Goal: Information Seeking & Learning: Learn about a topic

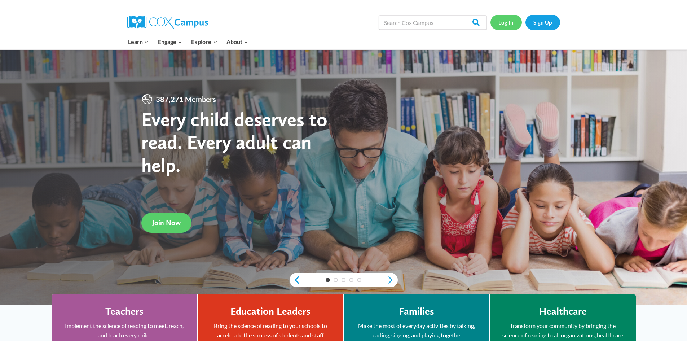
click at [510, 24] on link "Log In" at bounding box center [505, 22] width 31 height 15
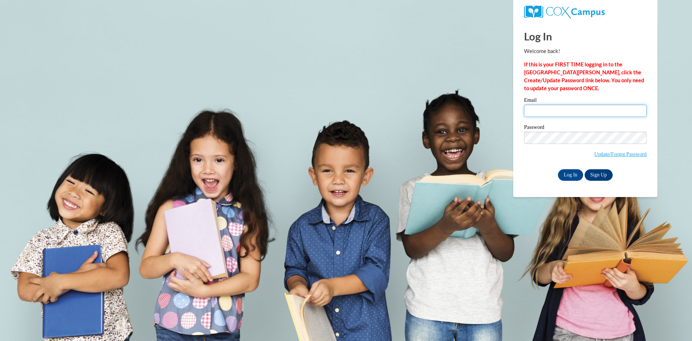
click at [534, 110] on input "Email" at bounding box center [585, 111] width 123 height 12
type input "sbzssj13@gmail.com"
click at [578, 173] on input "Log In" at bounding box center [570, 175] width 25 height 12
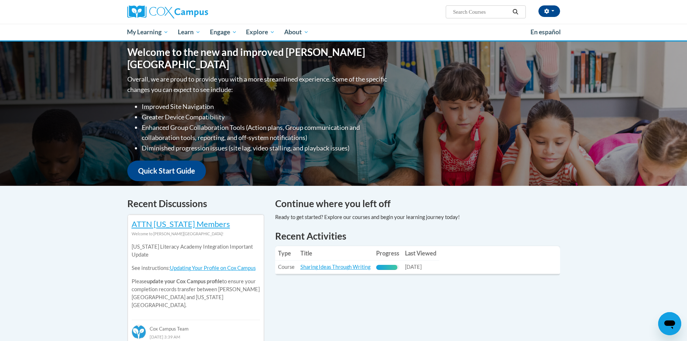
scroll to position [72, 0]
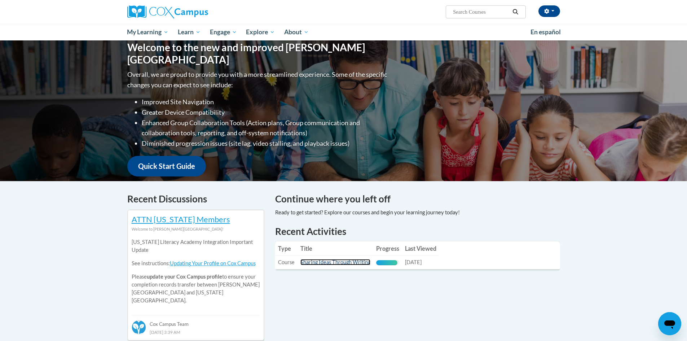
click at [347, 264] on link "Sharing Ideas Through Writing" at bounding box center [335, 262] width 70 height 6
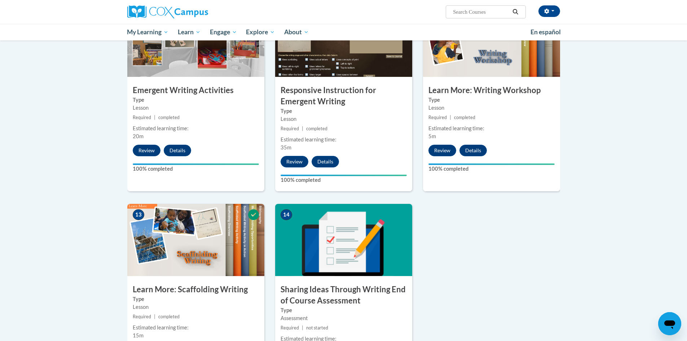
scroll to position [793, 0]
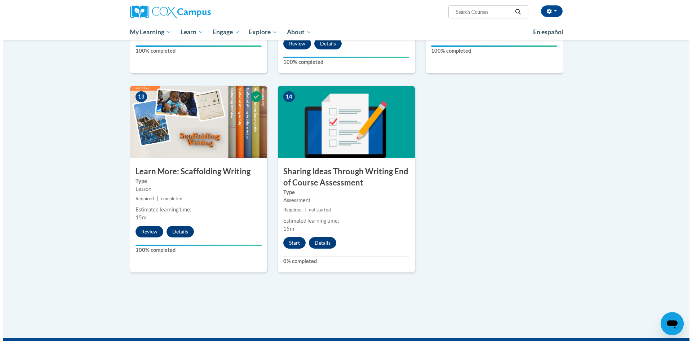
scroll to position [901, 0]
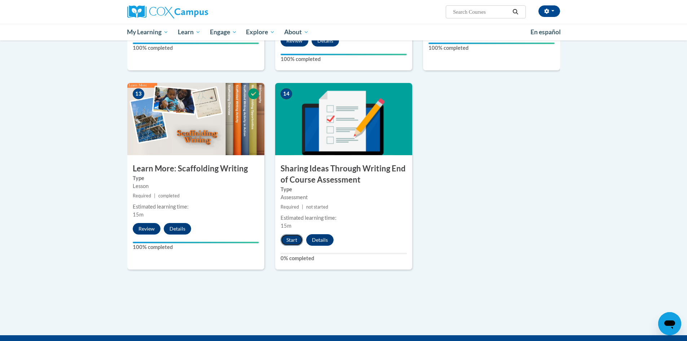
click at [289, 234] on button "Start" at bounding box center [291, 240] width 22 height 12
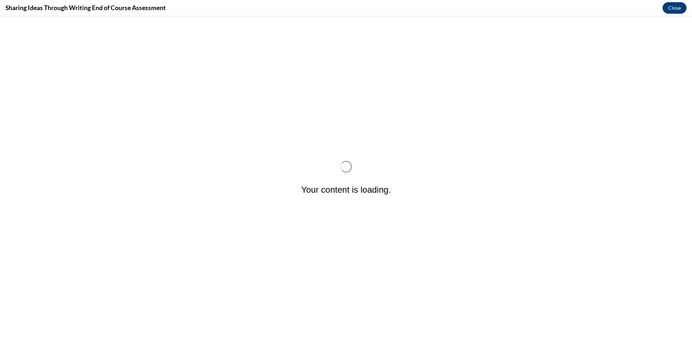
scroll to position [0, 0]
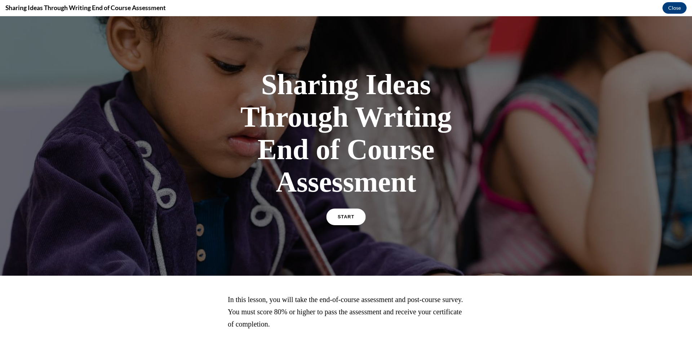
click at [357, 217] on link "START" at bounding box center [345, 216] width 39 height 17
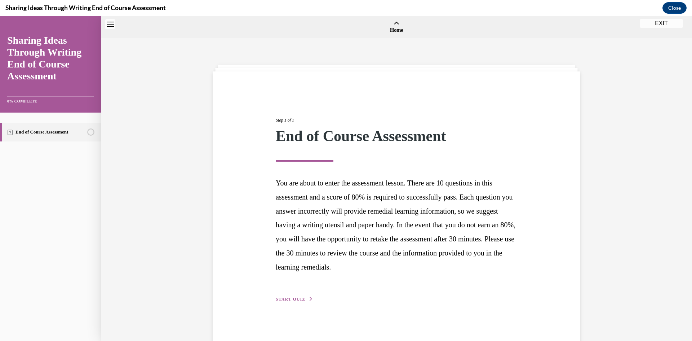
scroll to position [22, 0]
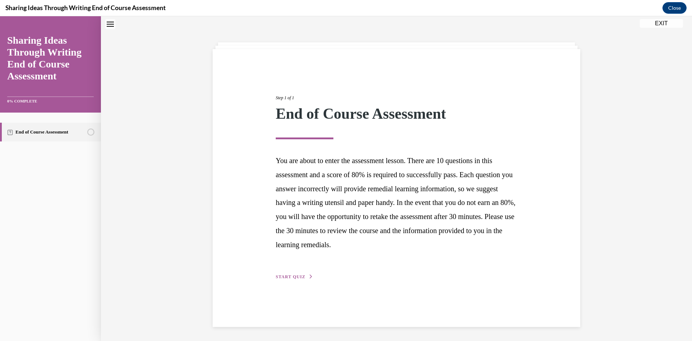
click at [297, 277] on span "START QUIZ" at bounding box center [291, 276] width 30 height 5
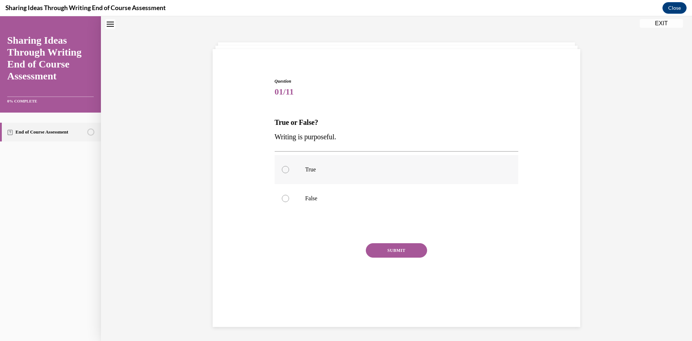
click at [282, 170] on div at bounding box center [285, 169] width 7 height 7
click at [282, 170] on input "True" at bounding box center [285, 169] width 7 height 7
radio input "true"
click at [395, 255] on button "SUBMIT" at bounding box center [396, 250] width 61 height 14
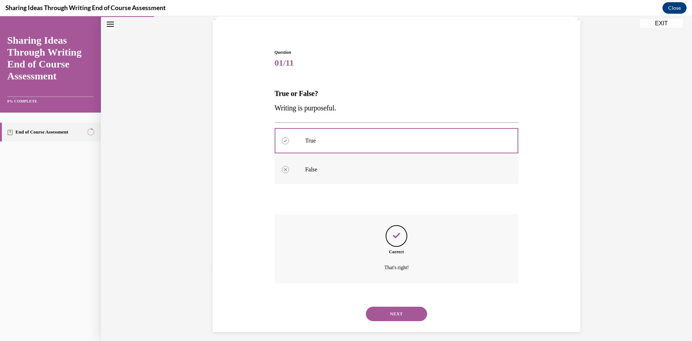
scroll to position [57, 0]
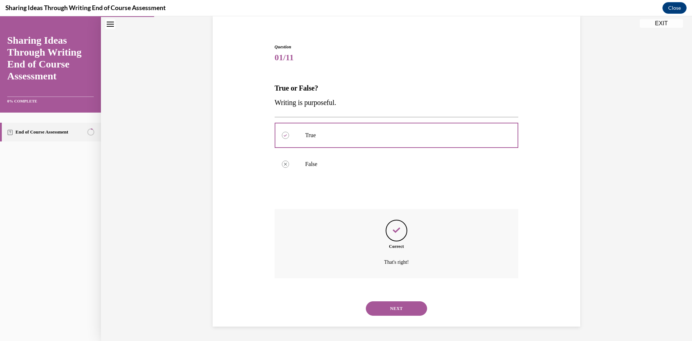
click at [394, 307] on button "NEXT" at bounding box center [396, 308] width 61 height 14
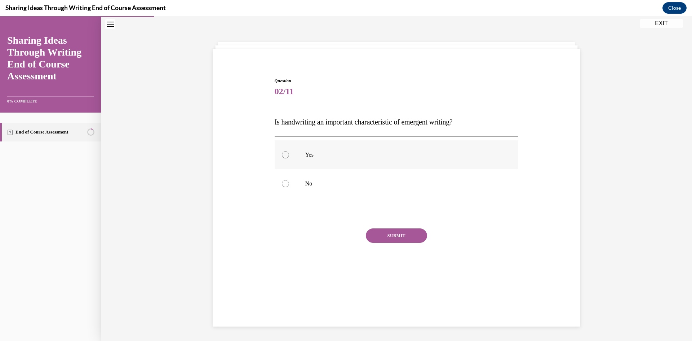
click at [282, 155] on div at bounding box center [285, 154] width 7 height 7
click at [282, 155] on input "Yes" at bounding box center [285, 154] width 7 height 7
radio input "true"
click at [388, 233] on button "SUBMIT" at bounding box center [396, 235] width 61 height 14
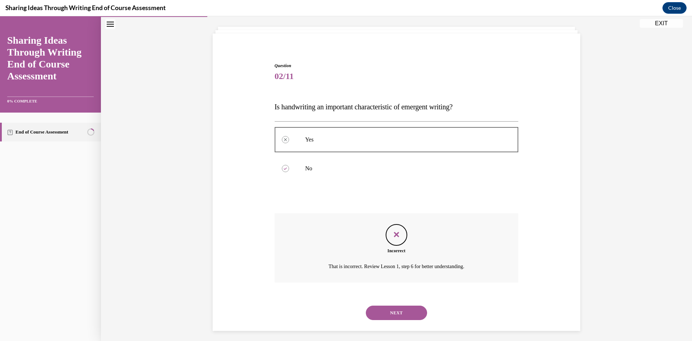
scroll to position [42, 0]
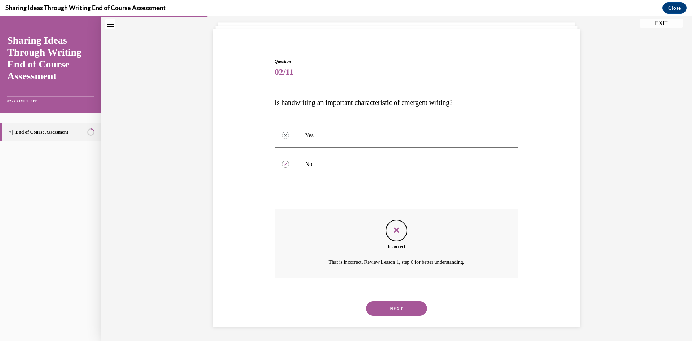
click at [394, 307] on button "NEXT" at bounding box center [396, 308] width 61 height 14
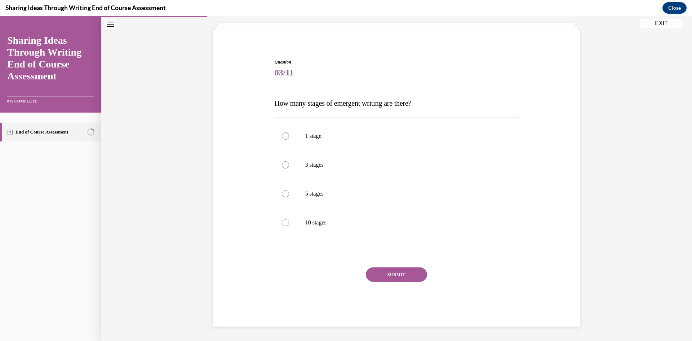
scroll to position [37, 0]
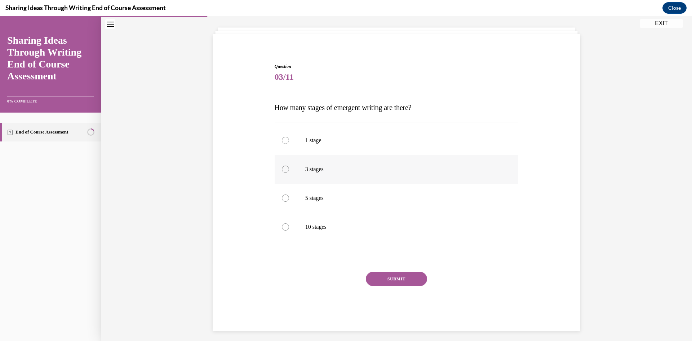
click at [283, 170] on div at bounding box center [285, 168] width 7 height 7
click at [283, 170] on input "3 stages" at bounding box center [285, 168] width 7 height 7
radio input "true"
click at [394, 278] on button "SUBMIT" at bounding box center [396, 278] width 61 height 14
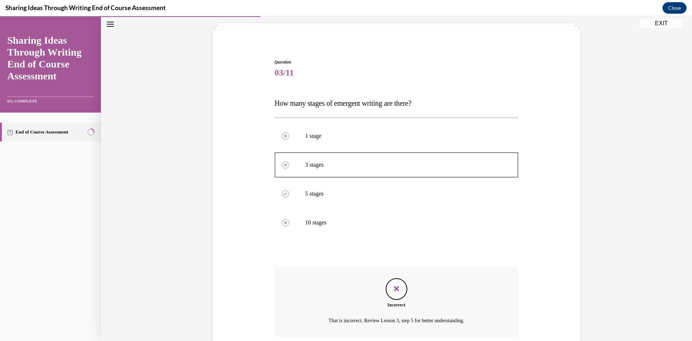
scroll to position [100, 0]
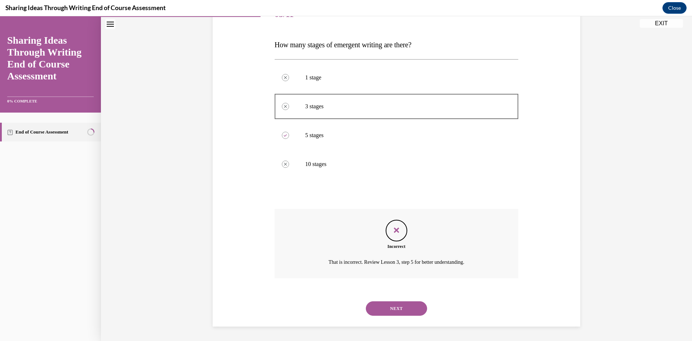
click at [401, 311] on button "NEXT" at bounding box center [396, 308] width 61 height 14
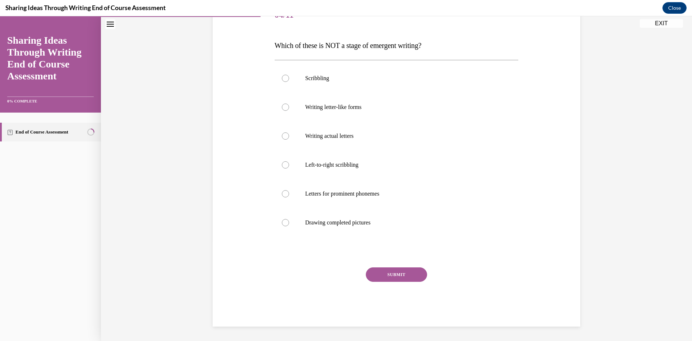
scroll to position [81, 0]
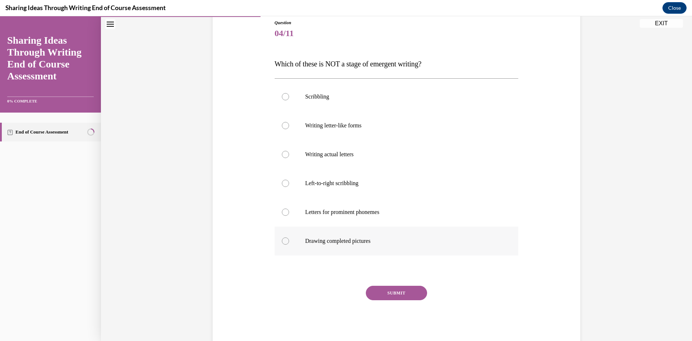
click at [282, 241] on div at bounding box center [285, 240] width 7 height 7
click at [282, 241] on input "Drawing completed pictures" at bounding box center [285, 240] width 7 height 7
radio input "true"
click at [388, 293] on button "SUBMIT" at bounding box center [396, 293] width 61 height 14
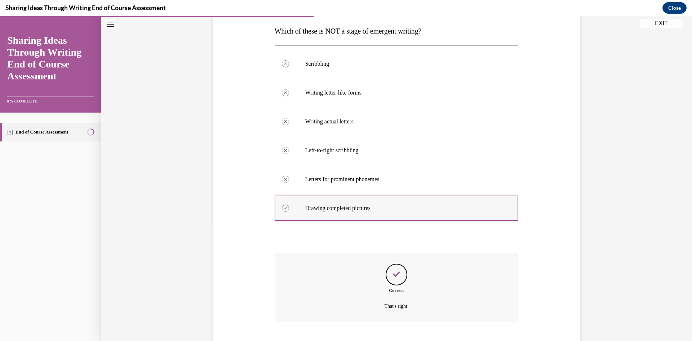
scroll to position [158, 0]
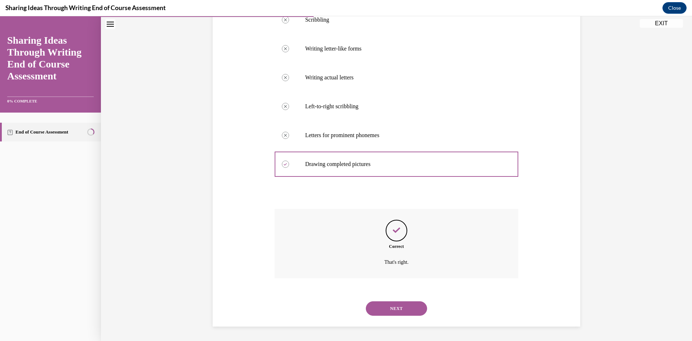
click at [402, 302] on button "NEXT" at bounding box center [396, 308] width 61 height 14
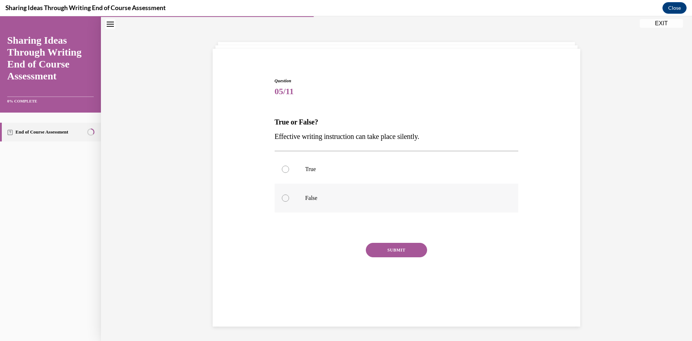
click at [285, 199] on div at bounding box center [285, 197] width 7 height 7
click at [285, 199] on input "False" at bounding box center [285, 197] width 7 height 7
radio input "true"
click at [396, 247] on button "SUBMIT" at bounding box center [396, 250] width 61 height 14
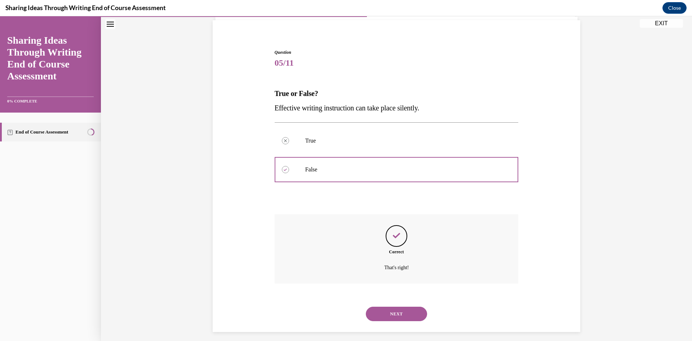
scroll to position [57, 0]
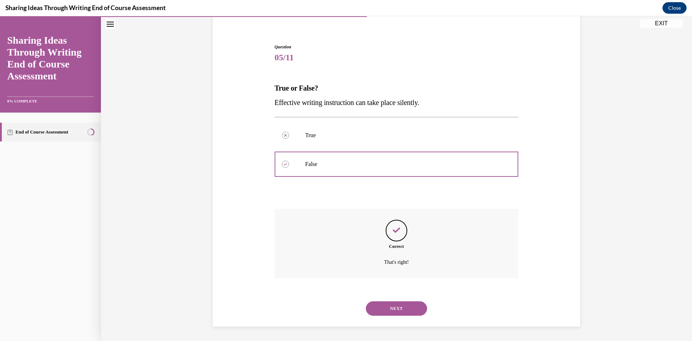
click at [412, 308] on button "NEXT" at bounding box center [396, 308] width 61 height 14
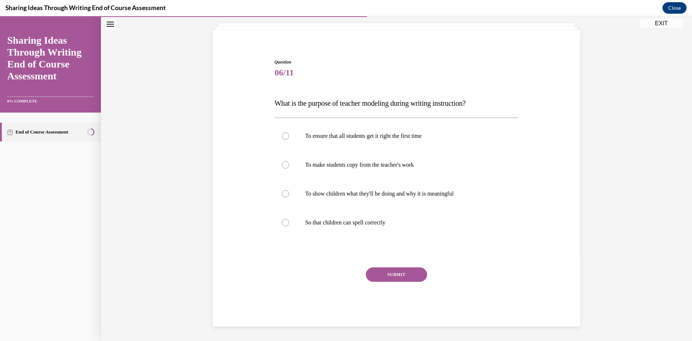
scroll to position [23, 0]
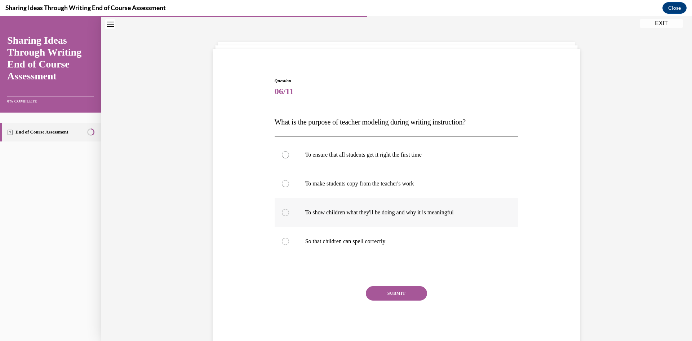
click at [282, 212] on div at bounding box center [285, 212] width 7 height 7
click at [282, 212] on input "To show children what they'll be doing and why it is meaningful" at bounding box center [285, 212] width 7 height 7
radio input "true"
click at [398, 293] on button "SUBMIT" at bounding box center [396, 293] width 61 height 14
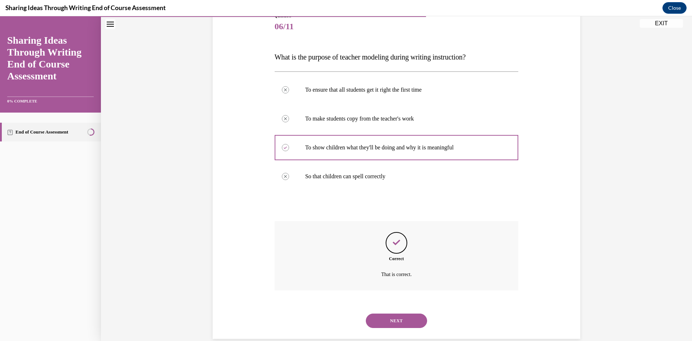
scroll to position [100, 0]
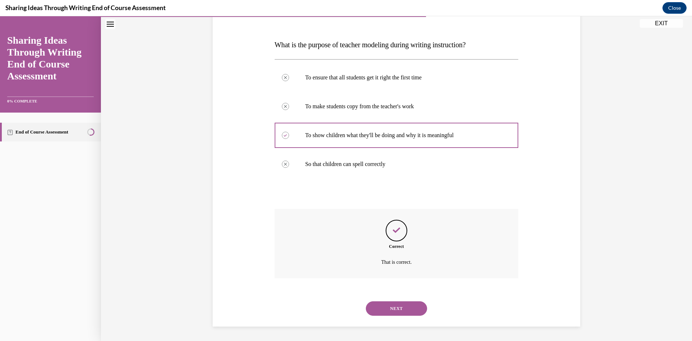
click at [394, 310] on button "NEXT" at bounding box center [396, 308] width 61 height 14
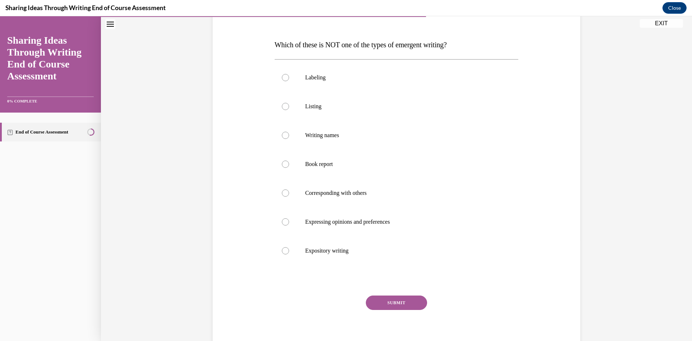
scroll to position [81, 0]
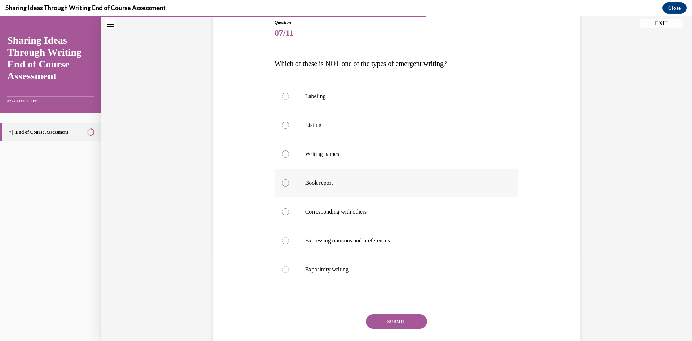
click at [282, 182] on div at bounding box center [285, 182] width 7 height 7
click at [282, 182] on input "Book report" at bounding box center [285, 182] width 7 height 7
radio input "true"
click at [394, 312] on div "Question 07/11 Which of these is NOT one of the types of emergent writing? Labe…" at bounding box center [397, 196] width 244 height 354
click at [390, 316] on button "SUBMIT" at bounding box center [396, 321] width 61 height 14
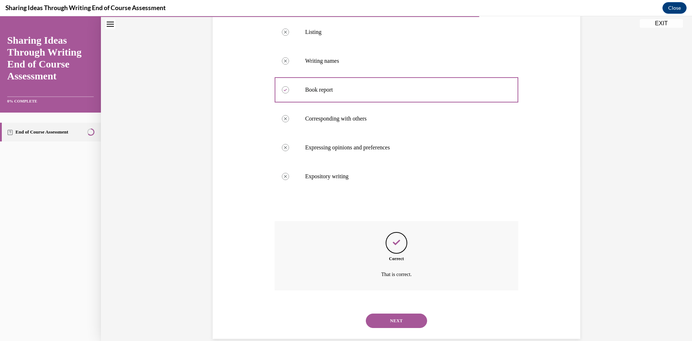
scroll to position [186, 0]
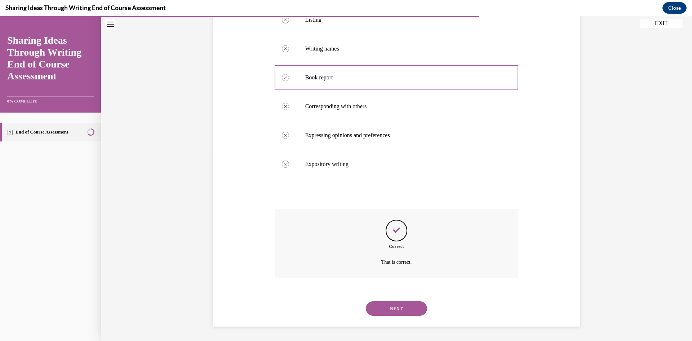
click at [405, 310] on button "NEXT" at bounding box center [396, 308] width 61 height 14
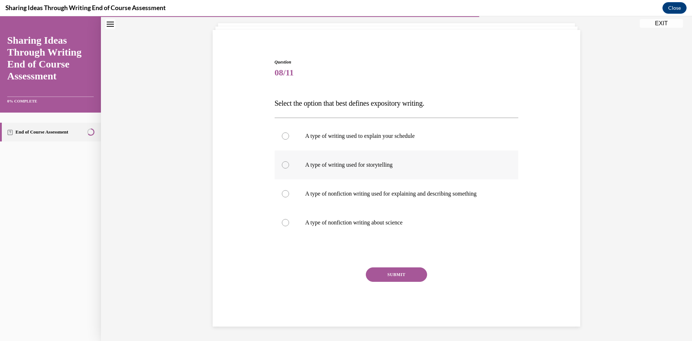
click at [282, 165] on div at bounding box center [285, 164] width 7 height 7
click at [282, 165] on input "A type of writing used for storytelling" at bounding box center [285, 164] width 7 height 7
radio input "true"
click at [395, 276] on button "SUBMIT" at bounding box center [396, 274] width 61 height 14
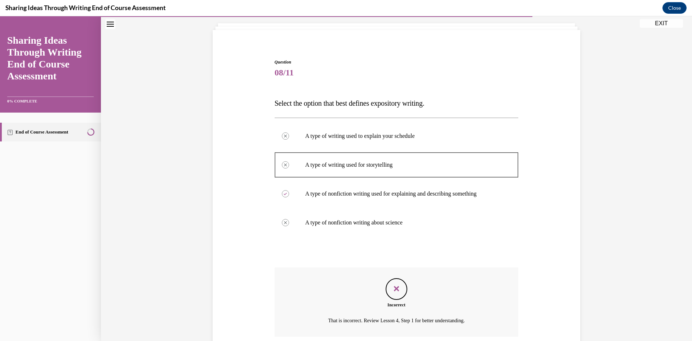
scroll to position [100, 0]
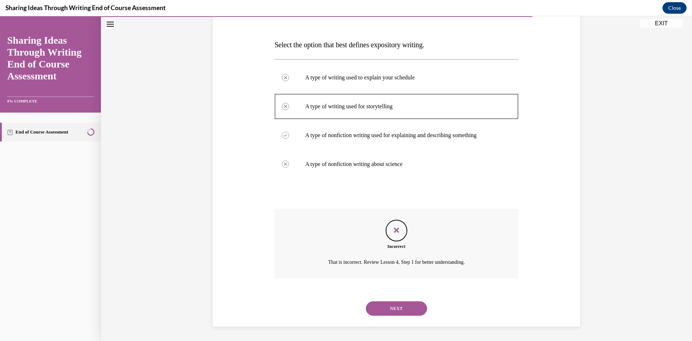
click at [406, 306] on button "NEXT" at bounding box center [396, 308] width 61 height 14
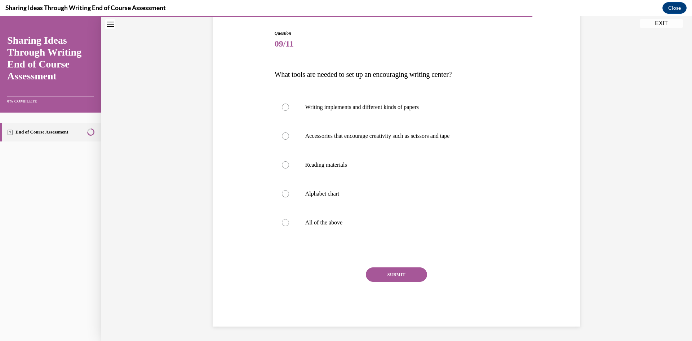
scroll to position [70, 0]
click at [283, 223] on div at bounding box center [285, 222] width 7 height 7
click at [283, 223] on input "All of the above" at bounding box center [285, 222] width 7 height 7
radio input "true"
click at [383, 273] on button "SUBMIT" at bounding box center [396, 274] width 61 height 14
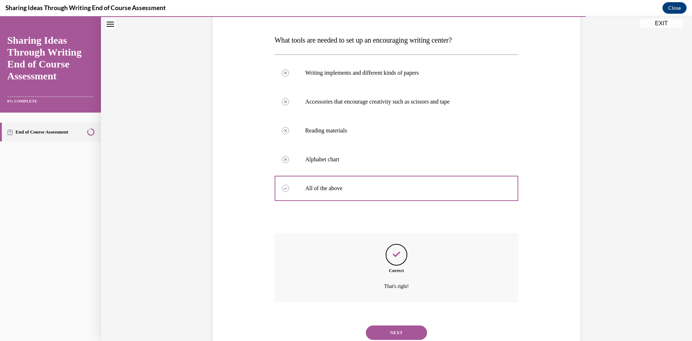
scroll to position [129, 0]
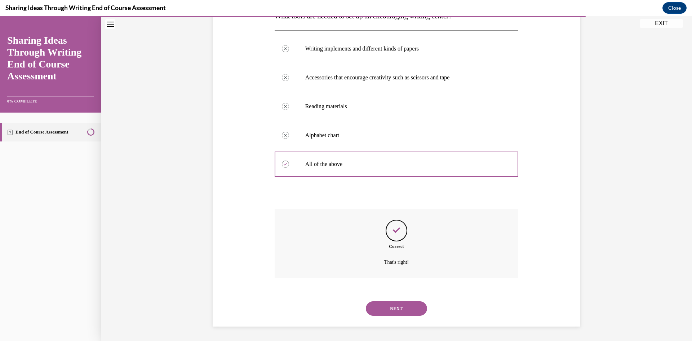
click at [399, 307] on button "NEXT" at bounding box center [396, 308] width 61 height 14
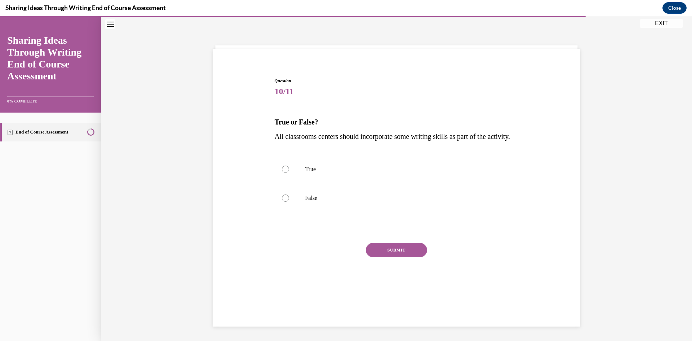
scroll to position [23, 0]
click at [284, 173] on div at bounding box center [285, 168] width 7 height 7
click at [284, 173] on input "True" at bounding box center [285, 168] width 7 height 7
radio input "true"
click at [384, 257] on button "SUBMIT" at bounding box center [396, 250] width 61 height 14
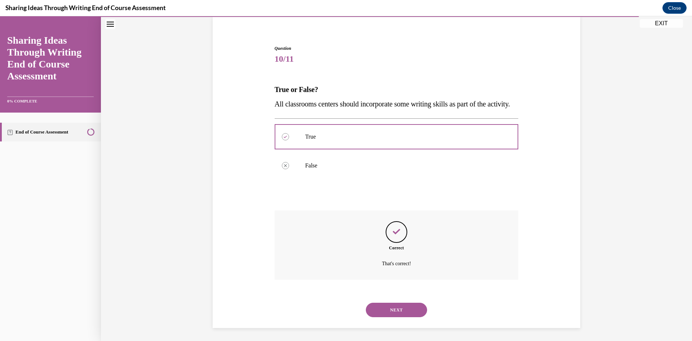
scroll to position [71, 0]
click at [391, 309] on button "NEXT" at bounding box center [396, 308] width 61 height 14
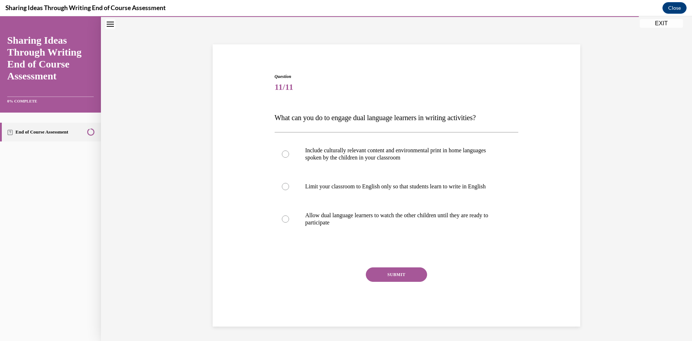
scroll to position [27, 0]
click at [282, 153] on div at bounding box center [285, 153] width 7 height 7
click at [282, 153] on input "Include culturally relevant content and environmental print in home languages s…" at bounding box center [285, 153] width 7 height 7
radio input "true"
click at [390, 271] on button "SUBMIT" at bounding box center [396, 274] width 61 height 14
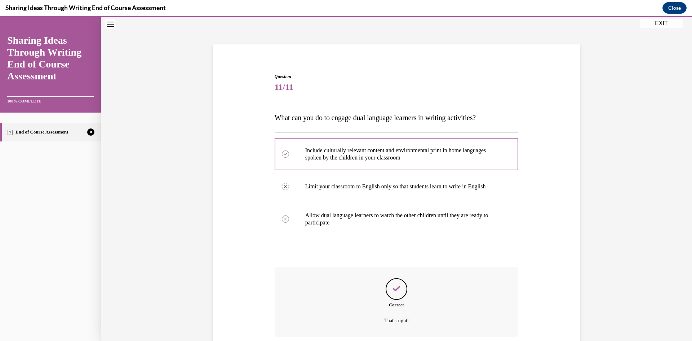
scroll to position [85, 0]
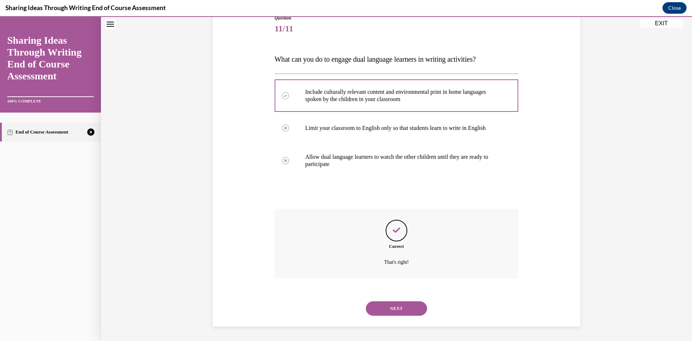
click at [392, 306] on button "NEXT" at bounding box center [396, 308] width 61 height 14
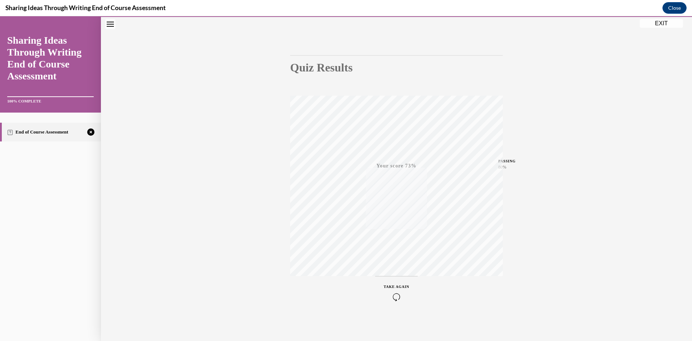
click at [395, 296] on icon "button" at bounding box center [397, 297] width 26 height 8
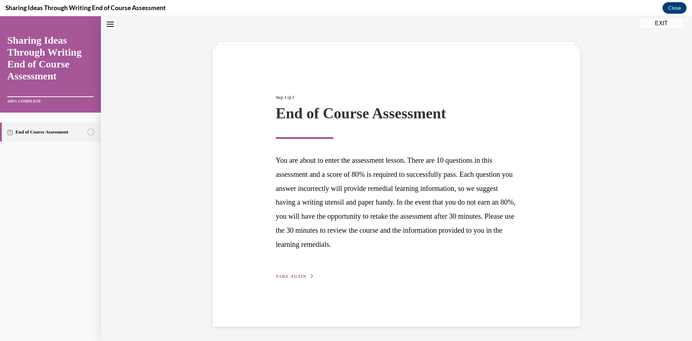
click at [298, 274] on span "TAKE AGAIN" at bounding box center [291, 276] width 31 height 5
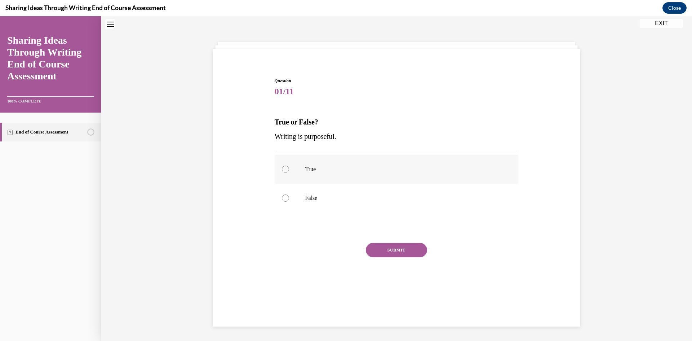
click at [283, 169] on div at bounding box center [285, 168] width 7 height 7
click at [283, 169] on input "True" at bounding box center [285, 168] width 7 height 7
radio input "true"
click at [403, 248] on button "SUBMIT" at bounding box center [396, 250] width 61 height 14
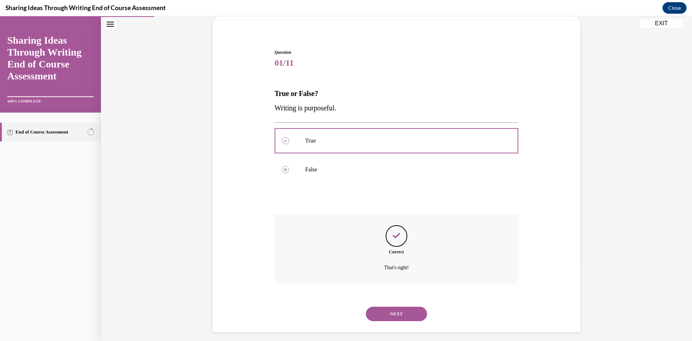
scroll to position [57, 0]
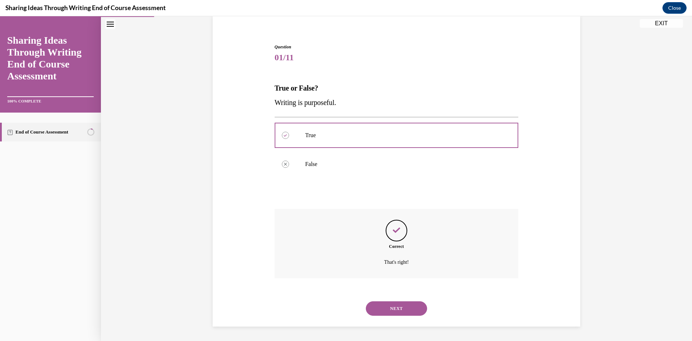
click at [398, 304] on button "NEXT" at bounding box center [396, 308] width 61 height 14
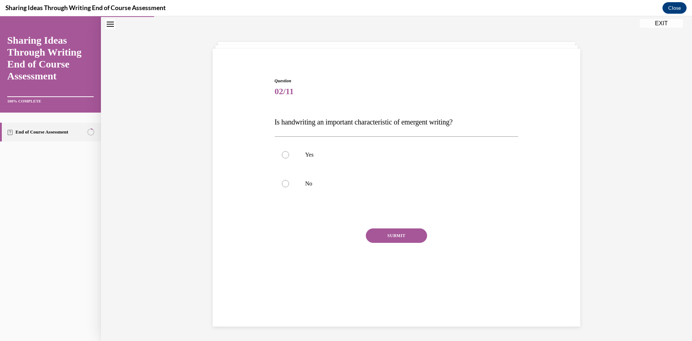
scroll to position [23, 0]
click at [282, 185] on div at bounding box center [285, 183] width 7 height 7
click at [282, 185] on input "No" at bounding box center [285, 183] width 7 height 7
radio input "true"
click at [403, 236] on button "SUBMIT" at bounding box center [396, 235] width 61 height 14
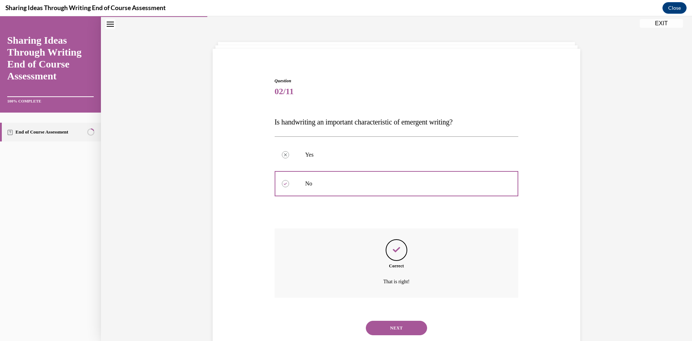
scroll to position [42, 0]
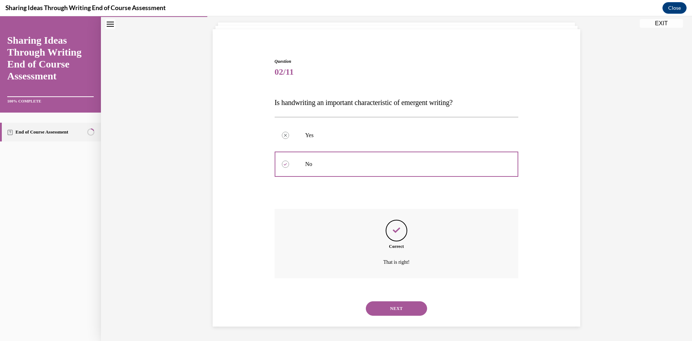
click at [403, 311] on button "NEXT" at bounding box center [396, 308] width 61 height 14
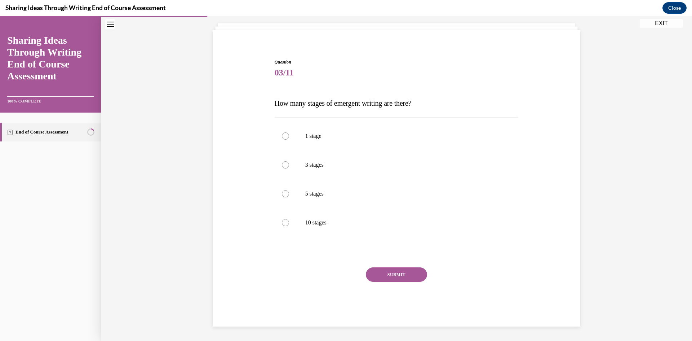
scroll to position [37, 0]
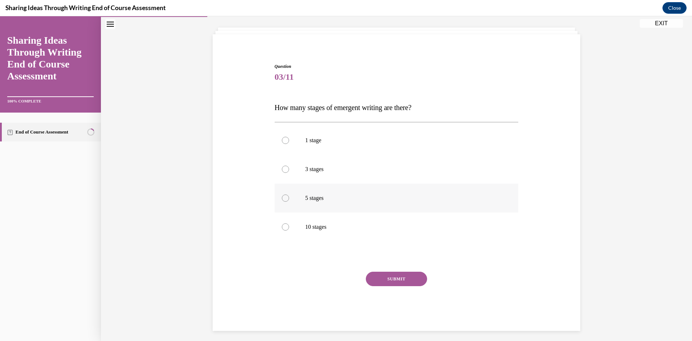
click at [282, 198] on div at bounding box center [285, 197] width 7 height 7
click at [282, 198] on input "5 stages" at bounding box center [285, 197] width 7 height 7
radio input "true"
click at [401, 279] on button "SUBMIT" at bounding box center [396, 278] width 61 height 14
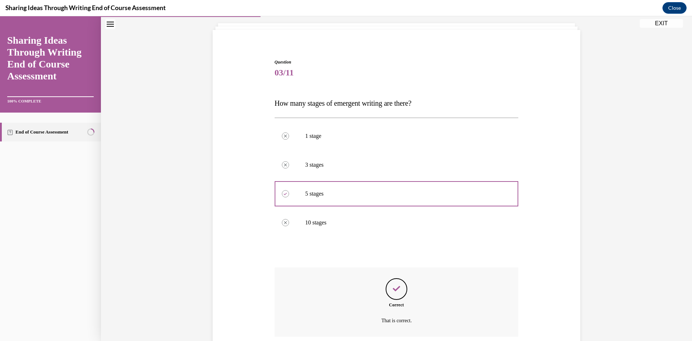
scroll to position [100, 0]
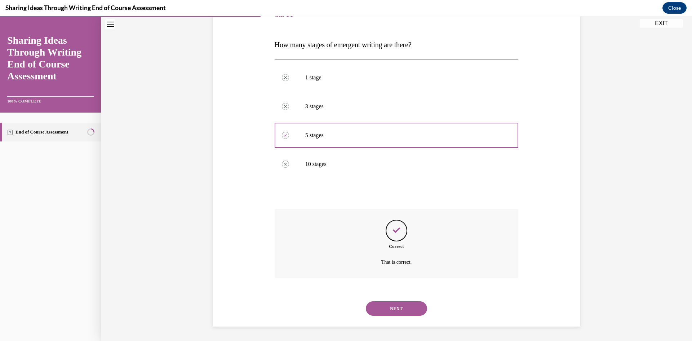
click at [394, 306] on button "NEXT" at bounding box center [396, 308] width 61 height 14
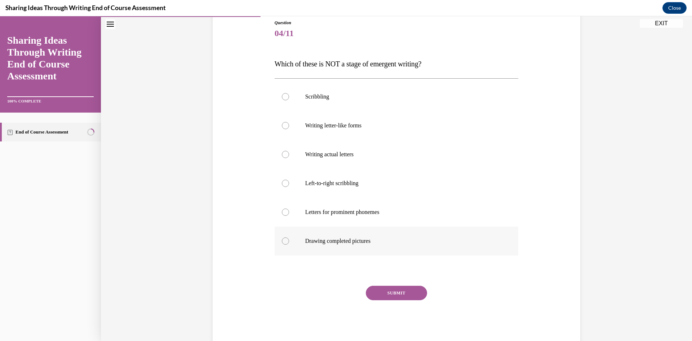
click at [284, 240] on div at bounding box center [285, 240] width 7 height 7
click at [284, 240] on input "Drawing completed pictures" at bounding box center [285, 240] width 7 height 7
radio input "true"
click at [390, 295] on button "SUBMIT" at bounding box center [396, 293] width 61 height 14
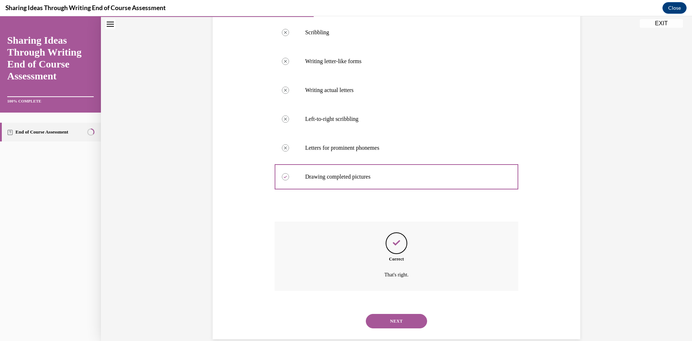
scroll to position [158, 0]
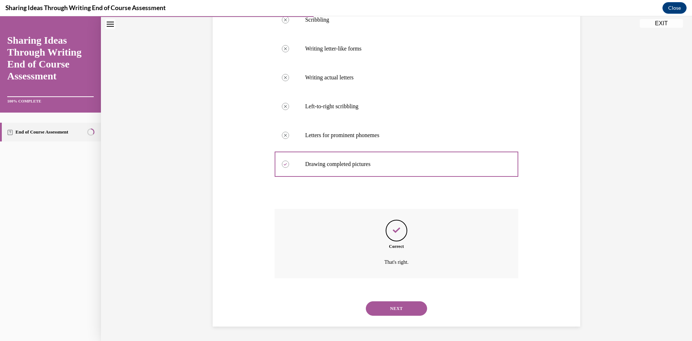
click at [403, 310] on button "NEXT" at bounding box center [396, 308] width 61 height 14
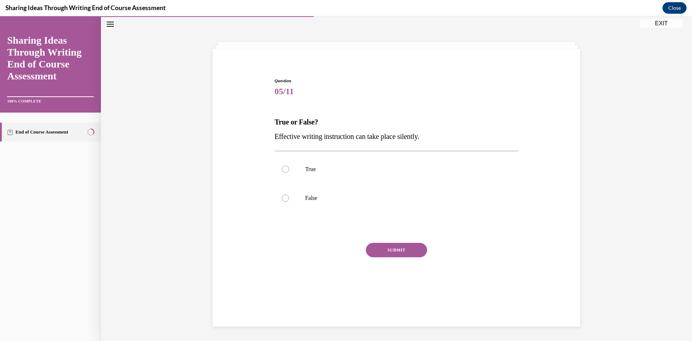
scroll to position [23, 0]
click at [282, 198] on div at bounding box center [285, 197] width 7 height 7
click at [282, 198] on input "False" at bounding box center [285, 197] width 7 height 7
radio input "true"
click at [372, 243] on button "SUBMIT" at bounding box center [396, 250] width 61 height 14
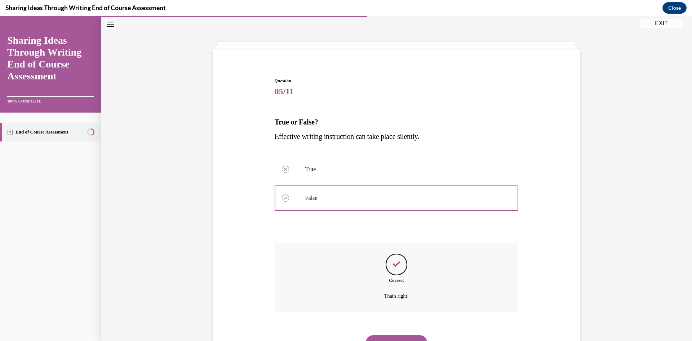
scroll to position [57, 0]
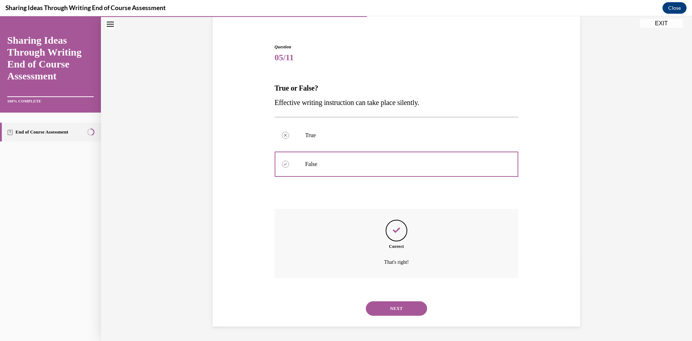
click at [398, 305] on button "NEXT" at bounding box center [396, 308] width 61 height 14
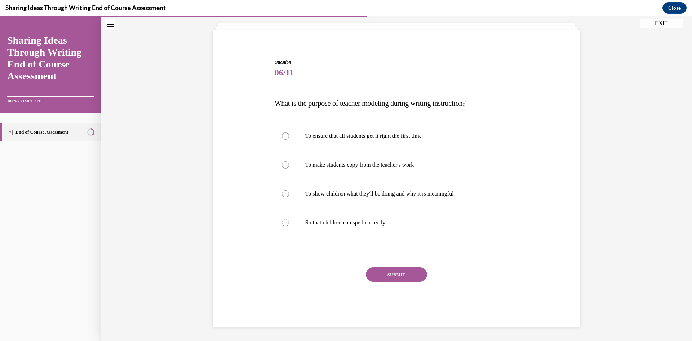
scroll to position [23, 0]
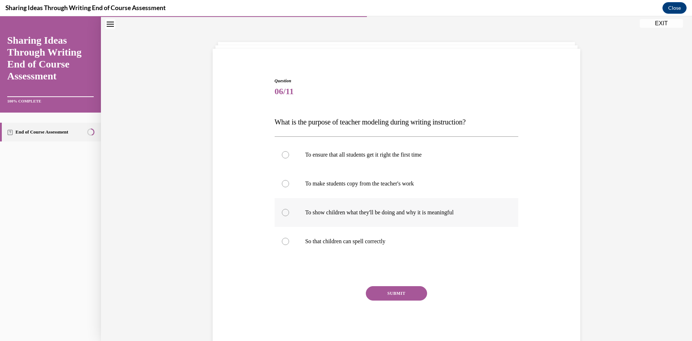
click at [285, 213] on div at bounding box center [285, 212] width 7 height 7
click at [285, 213] on input "To show children what they'll be doing and why it is meaningful" at bounding box center [285, 212] width 7 height 7
radio input "true"
click at [394, 294] on button "SUBMIT" at bounding box center [396, 293] width 61 height 14
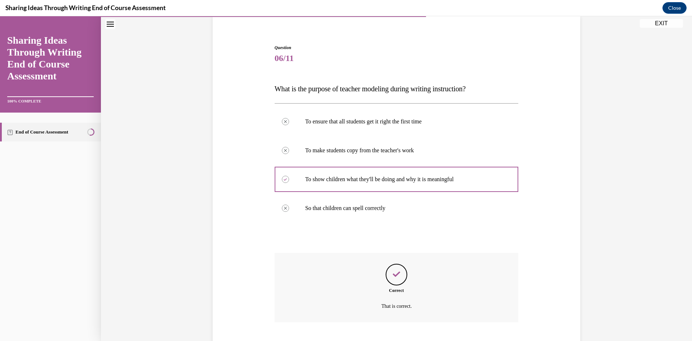
scroll to position [100, 0]
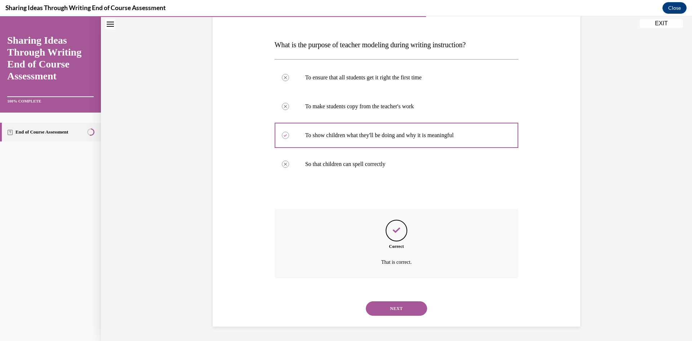
click at [402, 306] on button "NEXT" at bounding box center [396, 308] width 61 height 14
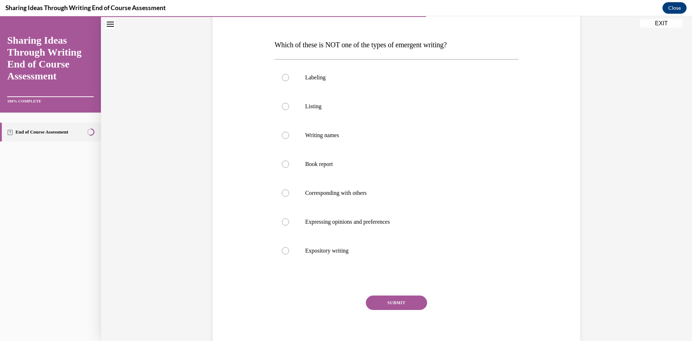
scroll to position [81, 0]
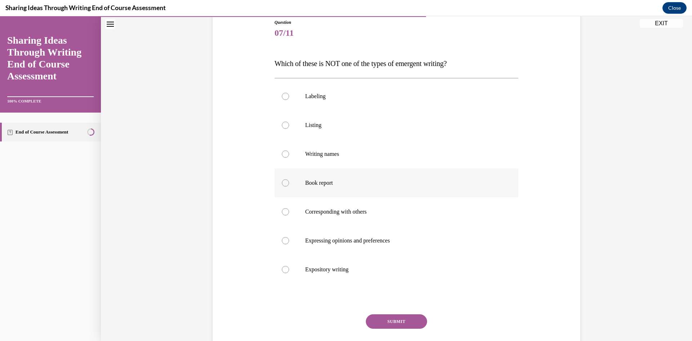
click at [283, 183] on div at bounding box center [285, 182] width 7 height 7
click at [283, 183] on input "Book report" at bounding box center [285, 182] width 7 height 7
radio input "true"
click at [395, 322] on button "SUBMIT" at bounding box center [396, 321] width 61 height 14
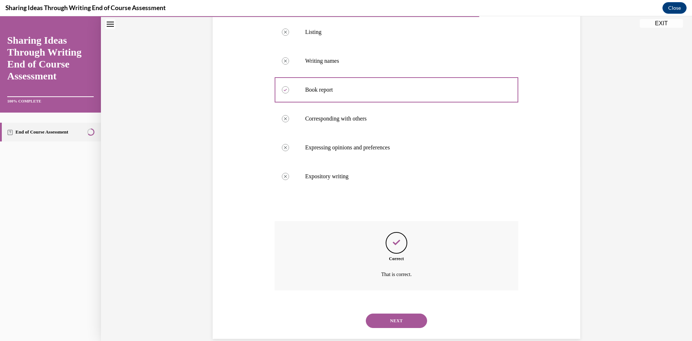
scroll to position [186, 0]
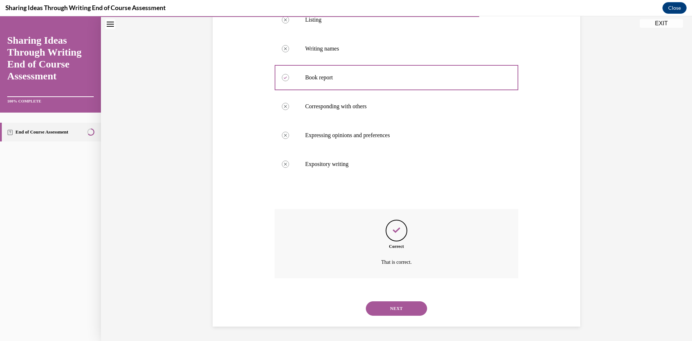
click at [414, 308] on button "NEXT" at bounding box center [396, 308] width 61 height 14
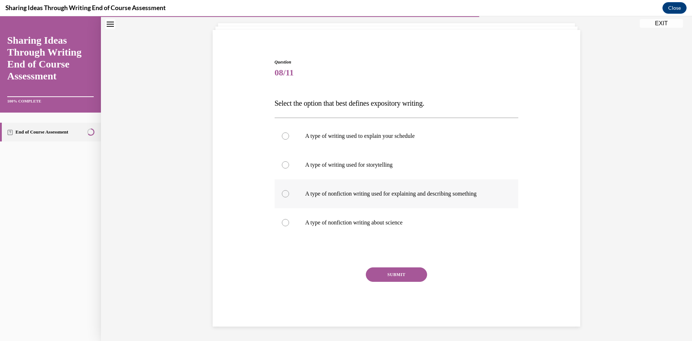
click at [283, 192] on div at bounding box center [285, 193] width 7 height 7
click at [283, 192] on input "A type of nonfiction writing used for explaining and describing something" at bounding box center [285, 193] width 7 height 7
radio input "true"
click at [396, 278] on button "SUBMIT" at bounding box center [396, 274] width 61 height 14
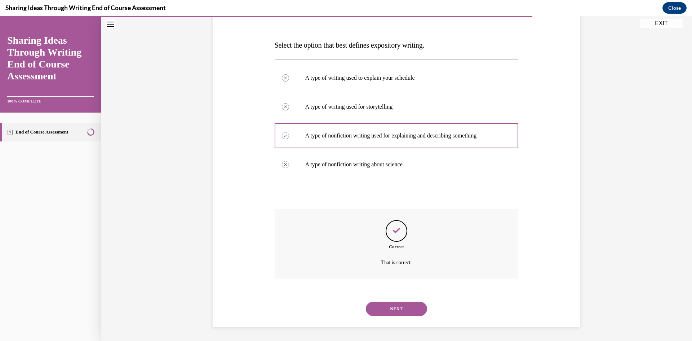
scroll to position [100, 0]
click at [397, 310] on button "NEXT" at bounding box center [396, 308] width 61 height 14
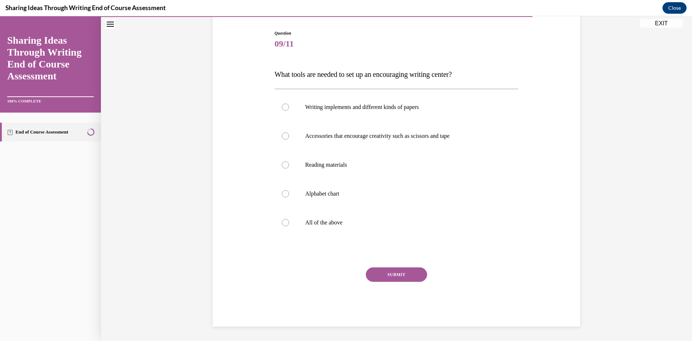
scroll to position [70, 0]
click at [283, 225] on div at bounding box center [285, 222] width 7 height 7
click at [283, 225] on input "All of the above" at bounding box center [285, 222] width 7 height 7
radio input "true"
click at [382, 272] on button "SUBMIT" at bounding box center [396, 274] width 61 height 14
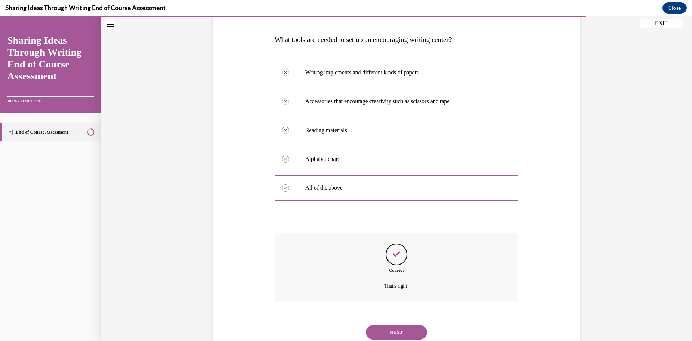
scroll to position [129, 0]
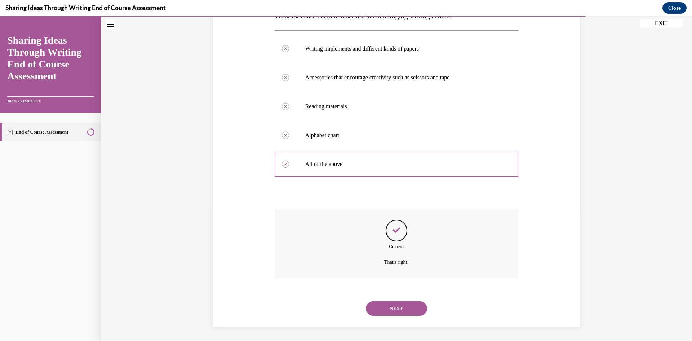
click at [394, 307] on button "NEXT" at bounding box center [396, 308] width 61 height 14
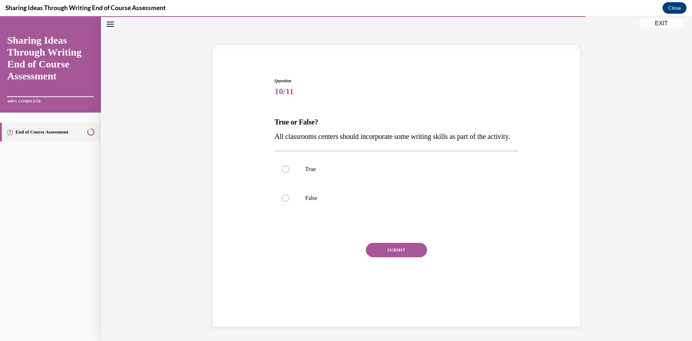
scroll to position [23, 0]
click at [286, 183] on label "True" at bounding box center [397, 169] width 244 height 29
click at [286, 173] on input "True" at bounding box center [285, 168] width 7 height 7
radio input "true"
click at [401, 257] on button "SUBMIT" at bounding box center [396, 250] width 61 height 14
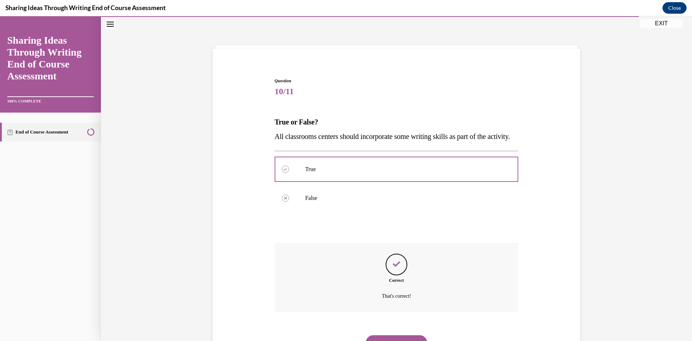
scroll to position [71, 0]
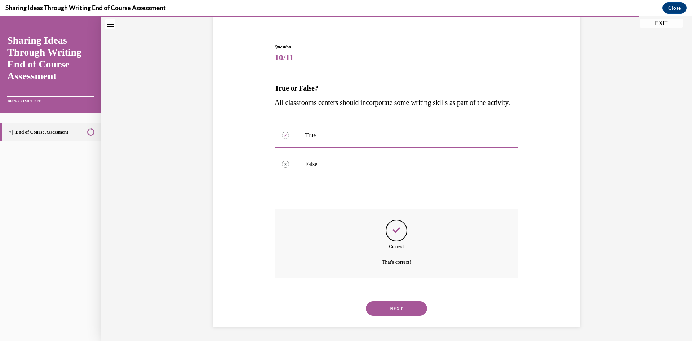
click at [402, 306] on button "NEXT" at bounding box center [396, 308] width 61 height 14
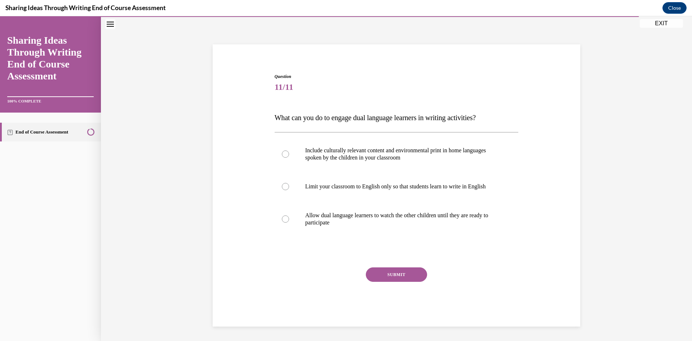
scroll to position [27, 0]
click at [282, 154] on div at bounding box center [285, 153] width 7 height 7
click at [282, 154] on input "Include culturally relevant content and environmental print in home languages s…" at bounding box center [285, 153] width 7 height 7
radio input "true"
click at [390, 276] on button "SUBMIT" at bounding box center [396, 274] width 61 height 14
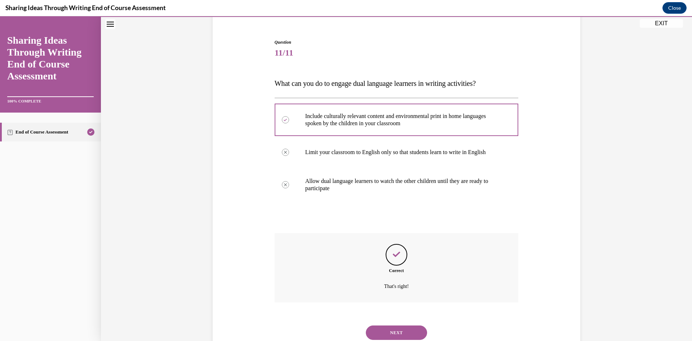
scroll to position [85, 0]
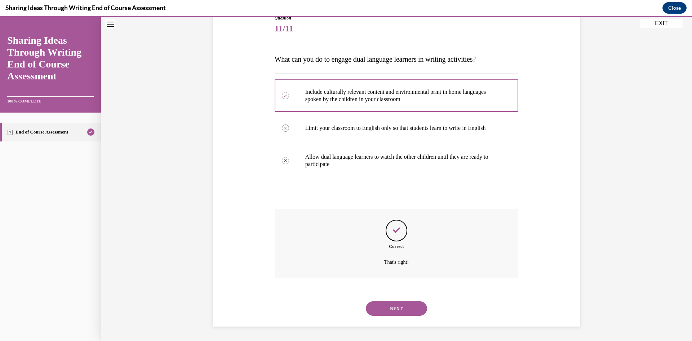
click at [408, 306] on button "NEXT" at bounding box center [396, 308] width 61 height 14
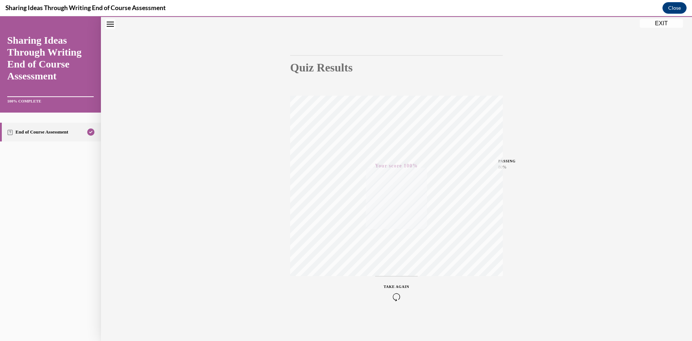
click at [670, 25] on button "EXIT" at bounding box center [661, 23] width 43 height 9
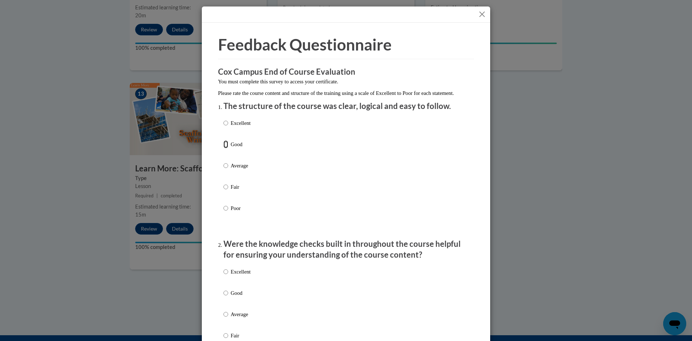
click at [224, 148] on input "Good" at bounding box center [226, 144] width 5 height 8
radio input "true"
click at [225, 297] on input "Good" at bounding box center [226, 293] width 5 height 8
radio input "true"
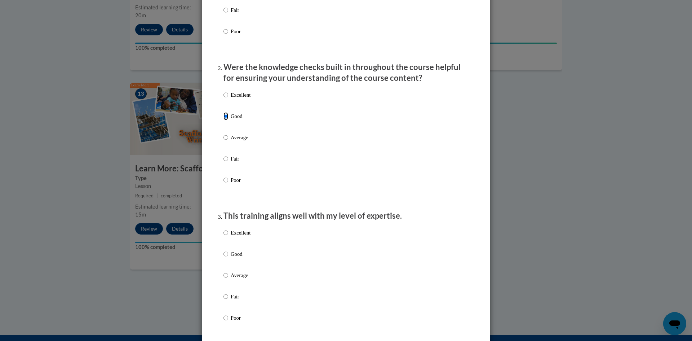
scroll to position [216, 0]
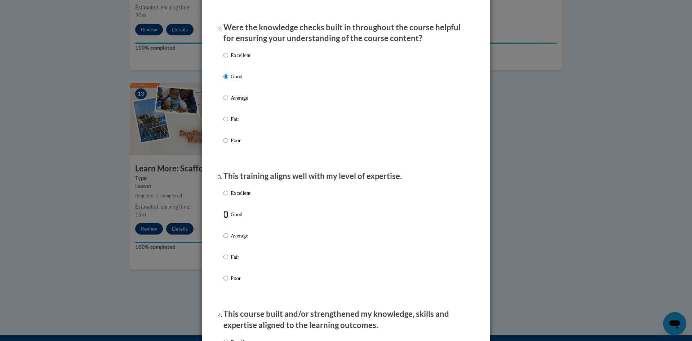
click at [224, 218] on input "Good" at bounding box center [226, 214] width 5 height 8
radio input "true"
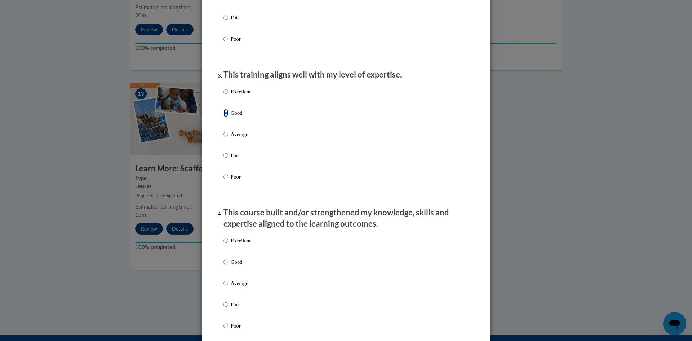
scroll to position [360, 0]
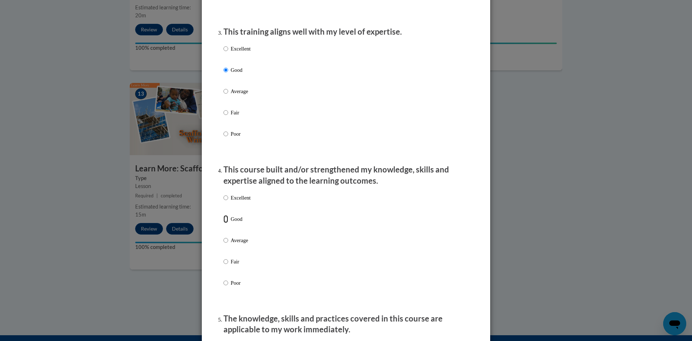
click at [224, 223] on input "Good" at bounding box center [226, 219] width 5 height 8
radio input "true"
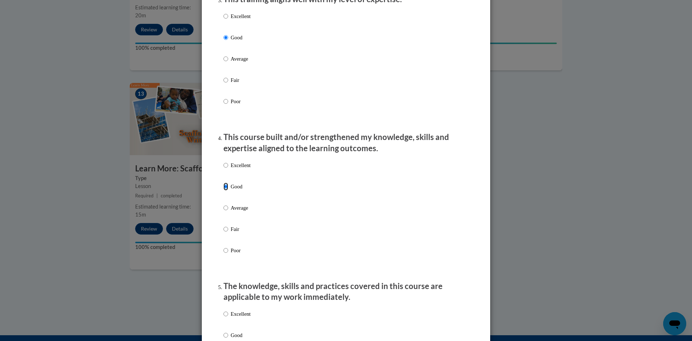
scroll to position [469, 0]
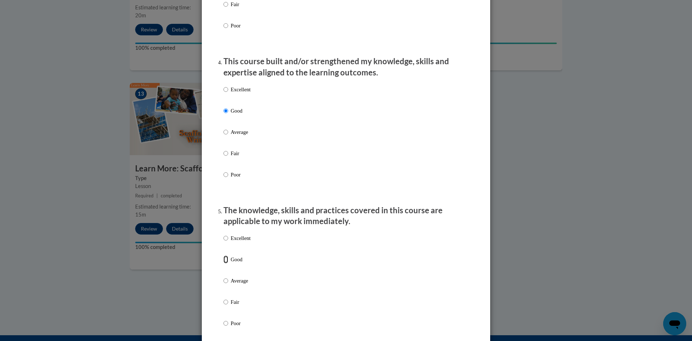
click at [224, 263] on input "Good" at bounding box center [226, 259] width 5 height 8
radio input "true"
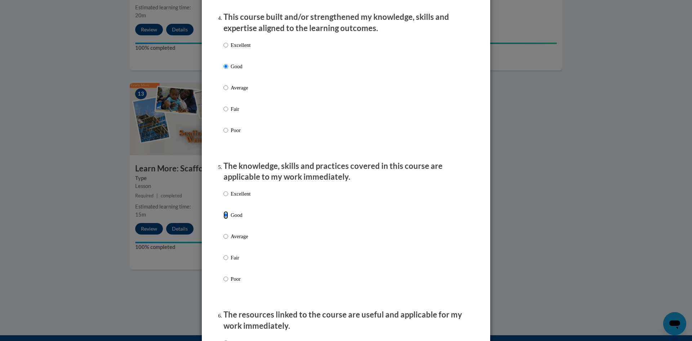
scroll to position [613, 0]
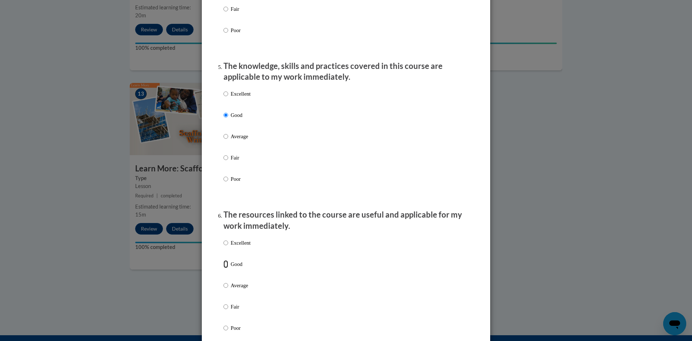
click at [224, 268] on input "Good" at bounding box center [226, 264] width 5 height 8
radio input "true"
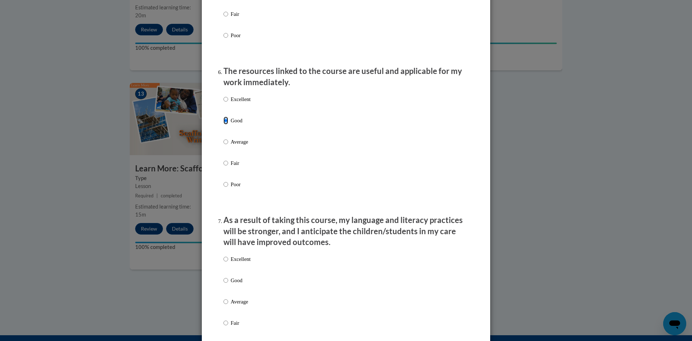
scroll to position [757, 0]
click at [224, 283] on input "Good" at bounding box center [226, 279] width 5 height 8
radio input "true"
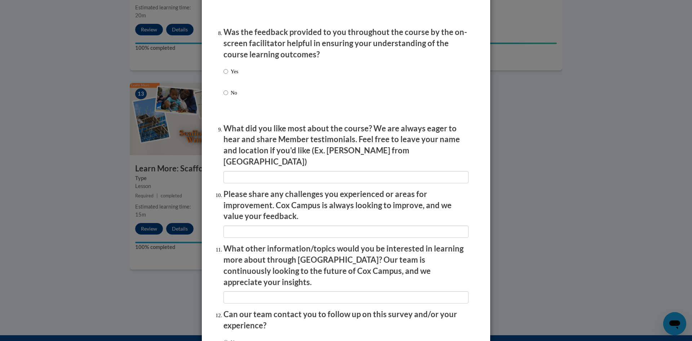
scroll to position [1157, 0]
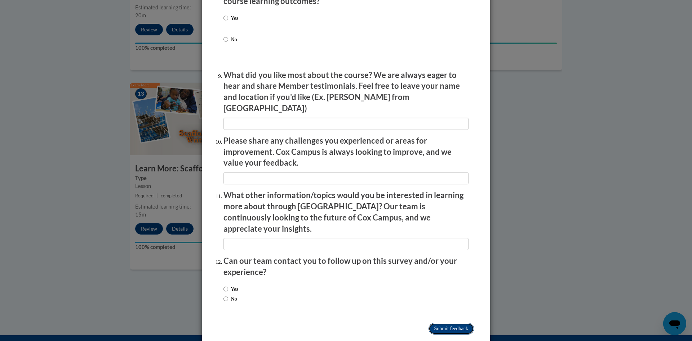
click at [450, 323] on input "Submit feedback" at bounding box center [451, 329] width 45 height 12
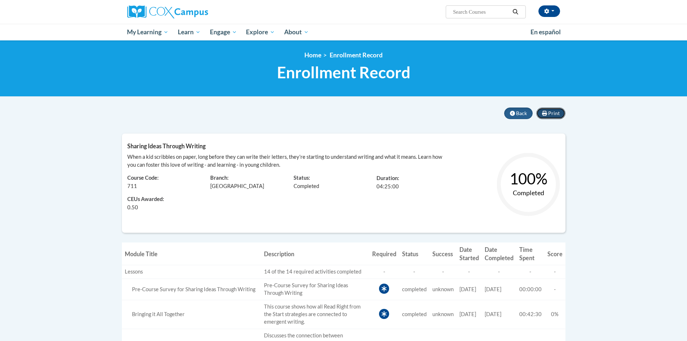
click at [552, 111] on span "Print" at bounding box center [554, 113] width 12 height 6
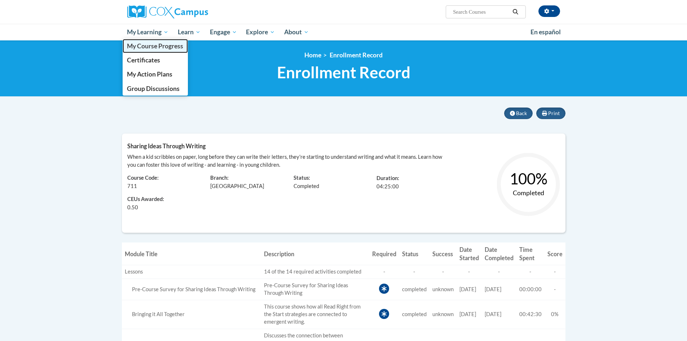
click at [160, 48] on span "My Course Progress" at bounding box center [155, 46] width 56 height 8
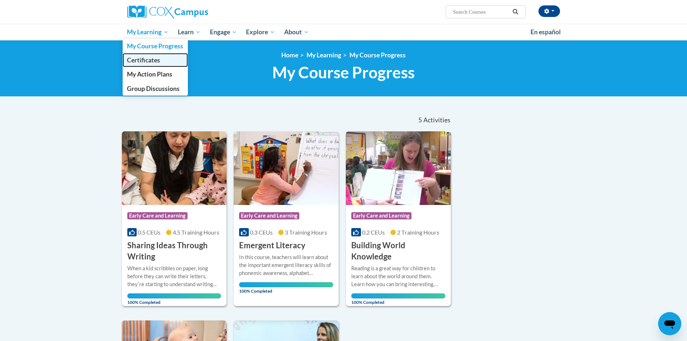
click at [157, 59] on span "Certificates" at bounding box center [143, 60] width 33 height 8
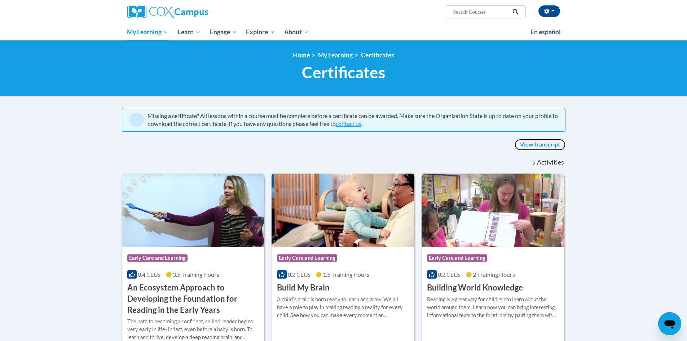
click at [534, 144] on link "View transcript" at bounding box center [539, 145] width 51 height 12
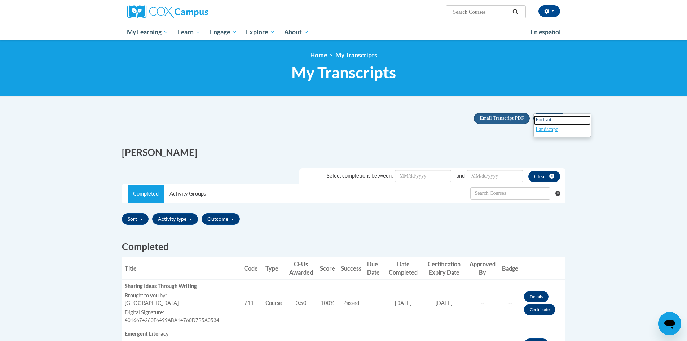
click at [548, 119] on span "Portrait" at bounding box center [543, 119] width 16 height 6
click at [504, 120] on span "Email Transcript PDF" at bounding box center [501, 117] width 44 height 5
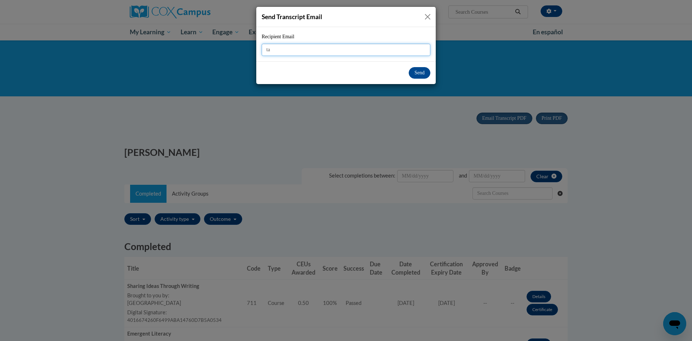
type input "t"
click at [430, 15] on button "Close" at bounding box center [427, 16] width 9 height 9
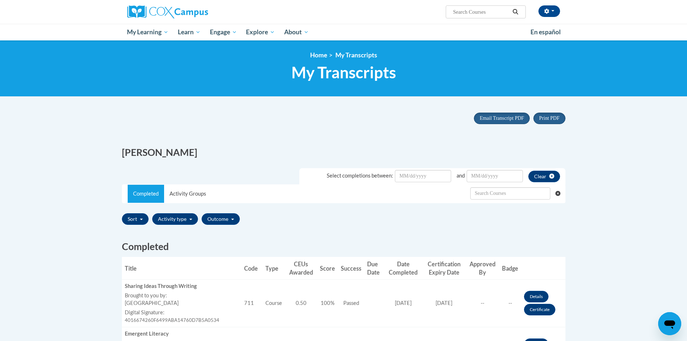
click at [491, 70] on h1 "My Transcripts" at bounding box center [343, 72] width 443 height 19
click at [552, 9] on button "button" at bounding box center [549, 11] width 22 height 12
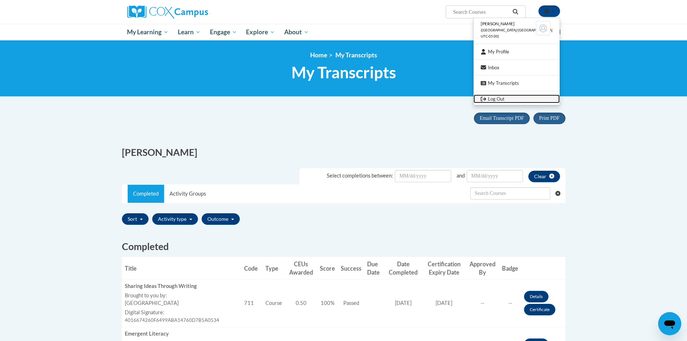
click at [500, 98] on link "Log Out" at bounding box center [516, 98] width 86 height 9
